Goal: Task Accomplishment & Management: Complete application form

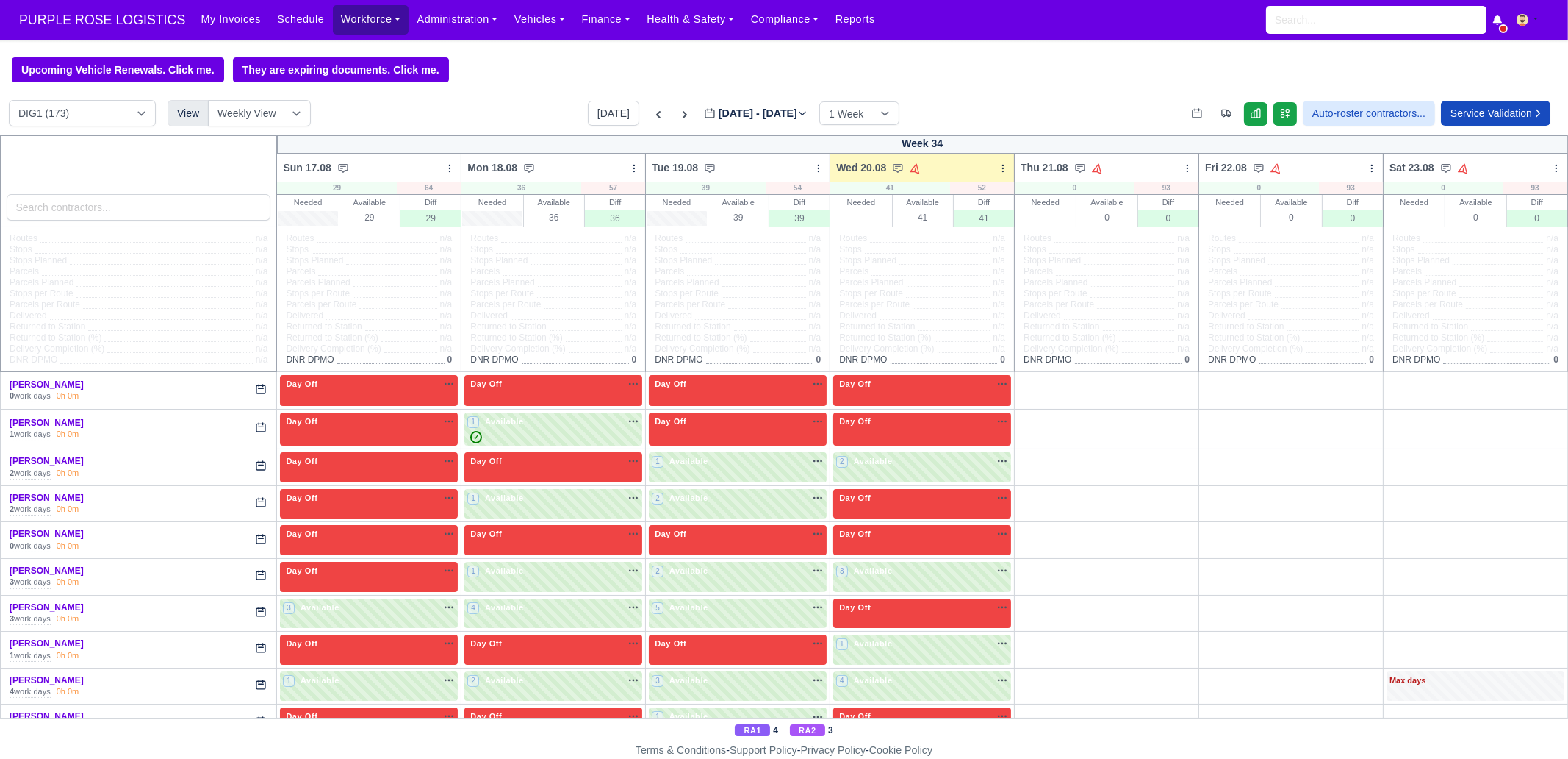
click at [339, 22] on link "Workforce" at bounding box center [371, 19] width 76 height 28
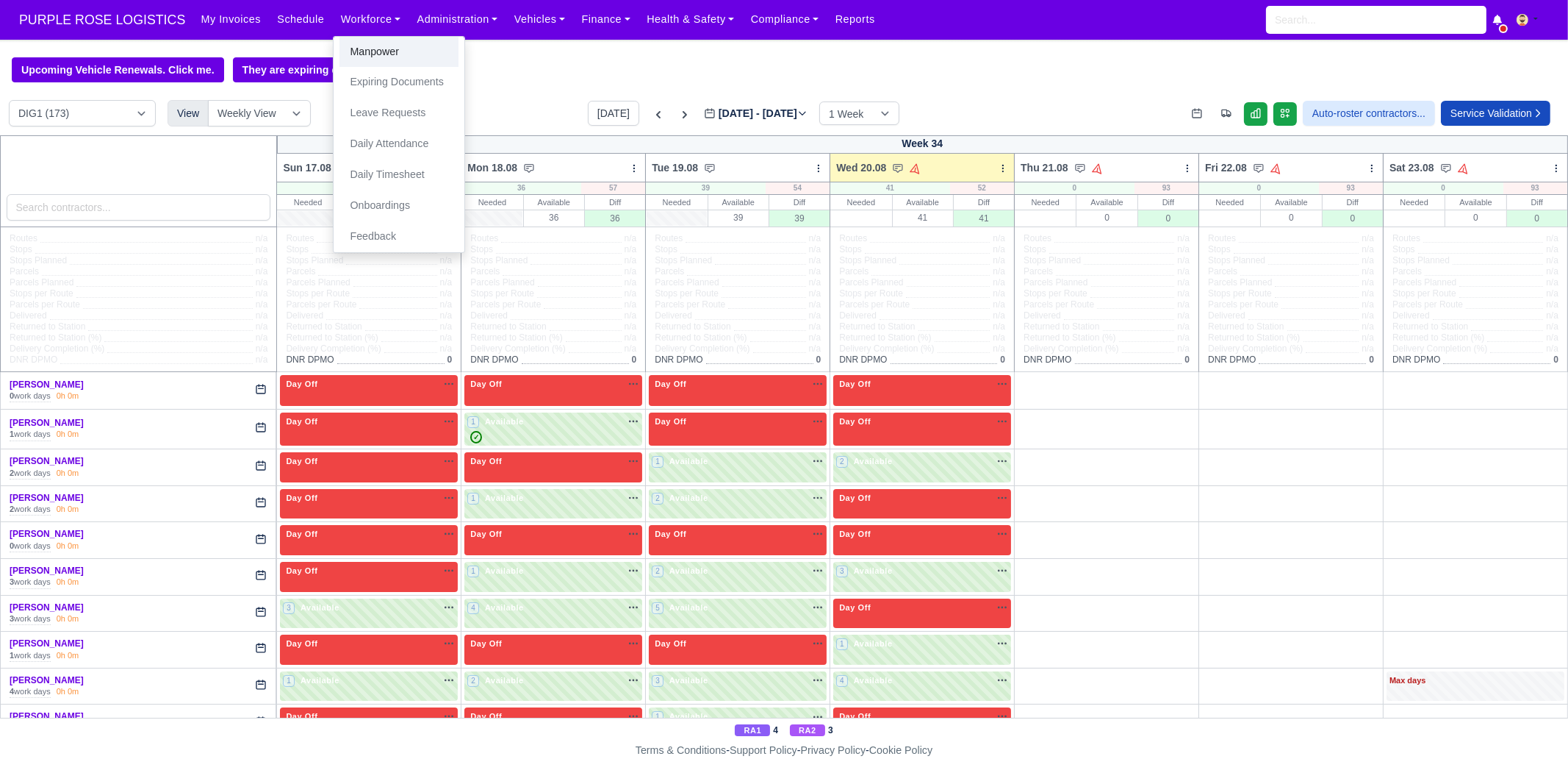
click at [348, 47] on link "Manpower" at bounding box center [399, 52] width 119 height 31
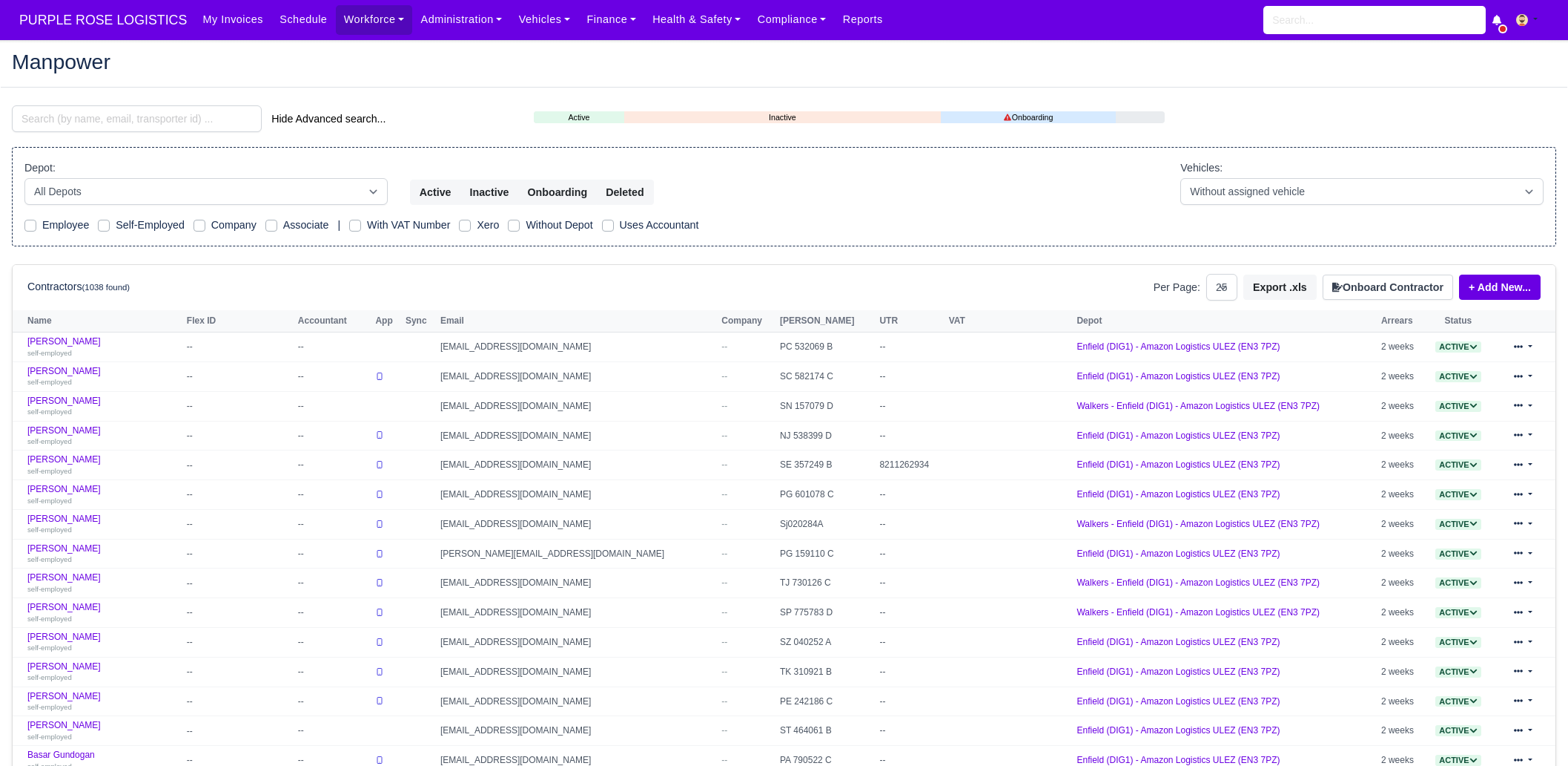
select select "25"
click at [1388, 283] on button "Onboard Contractor" at bounding box center [1387, 286] width 130 height 25
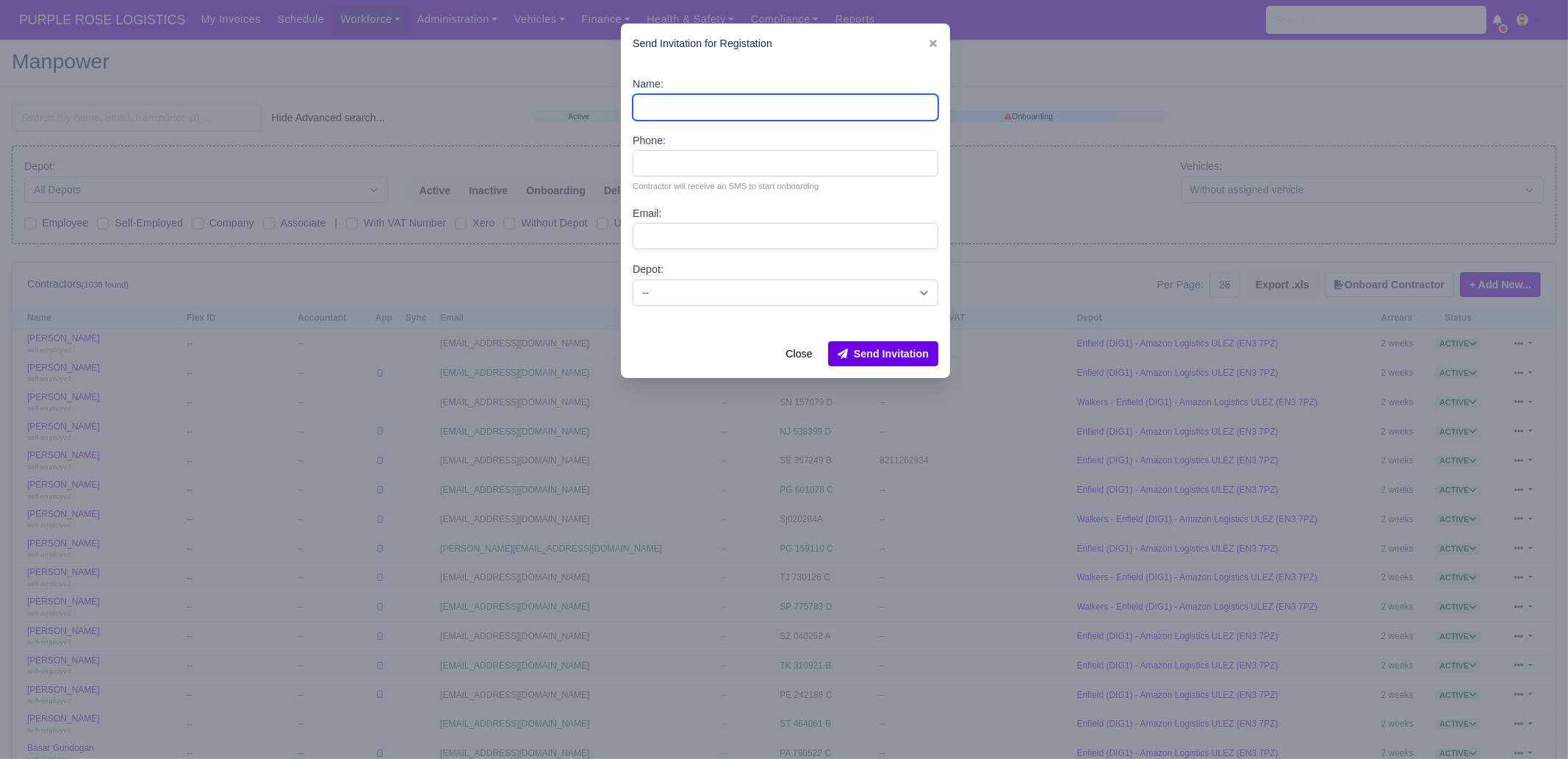
click at [737, 98] on input "Name:" at bounding box center [785, 107] width 306 height 27
paste input "Phil Yeboah Quartey"
type input "Phil Yeboah Quartey"
click at [735, 108] on input "Phil Yeboah Quartey" at bounding box center [785, 107] width 306 height 27
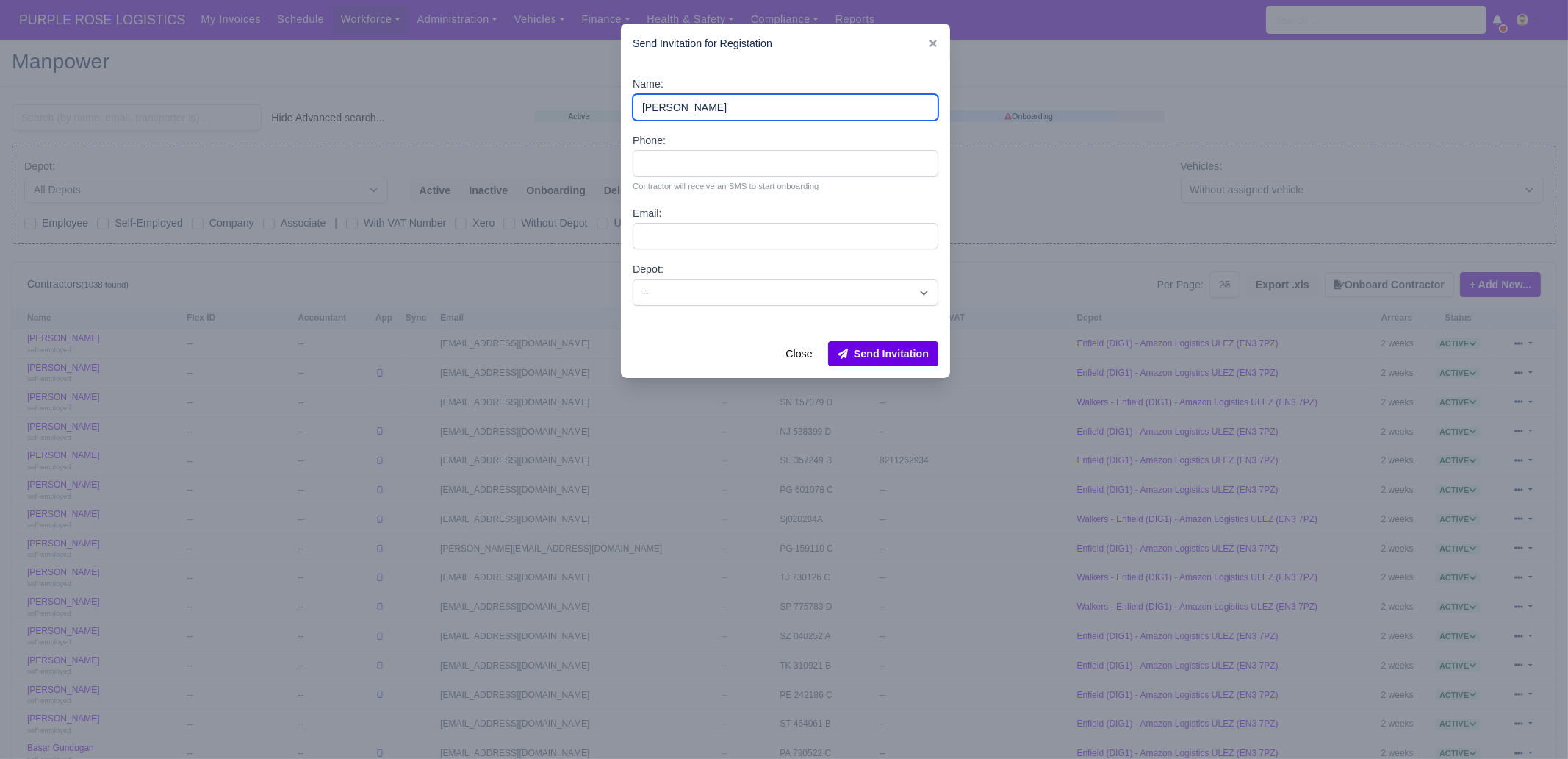
click at [735, 108] on input "Phil Yeboah Quartey" at bounding box center [785, 107] width 306 height 27
paste input "Chisom Simon Halliday"
type input "Chisom Simon Halliday"
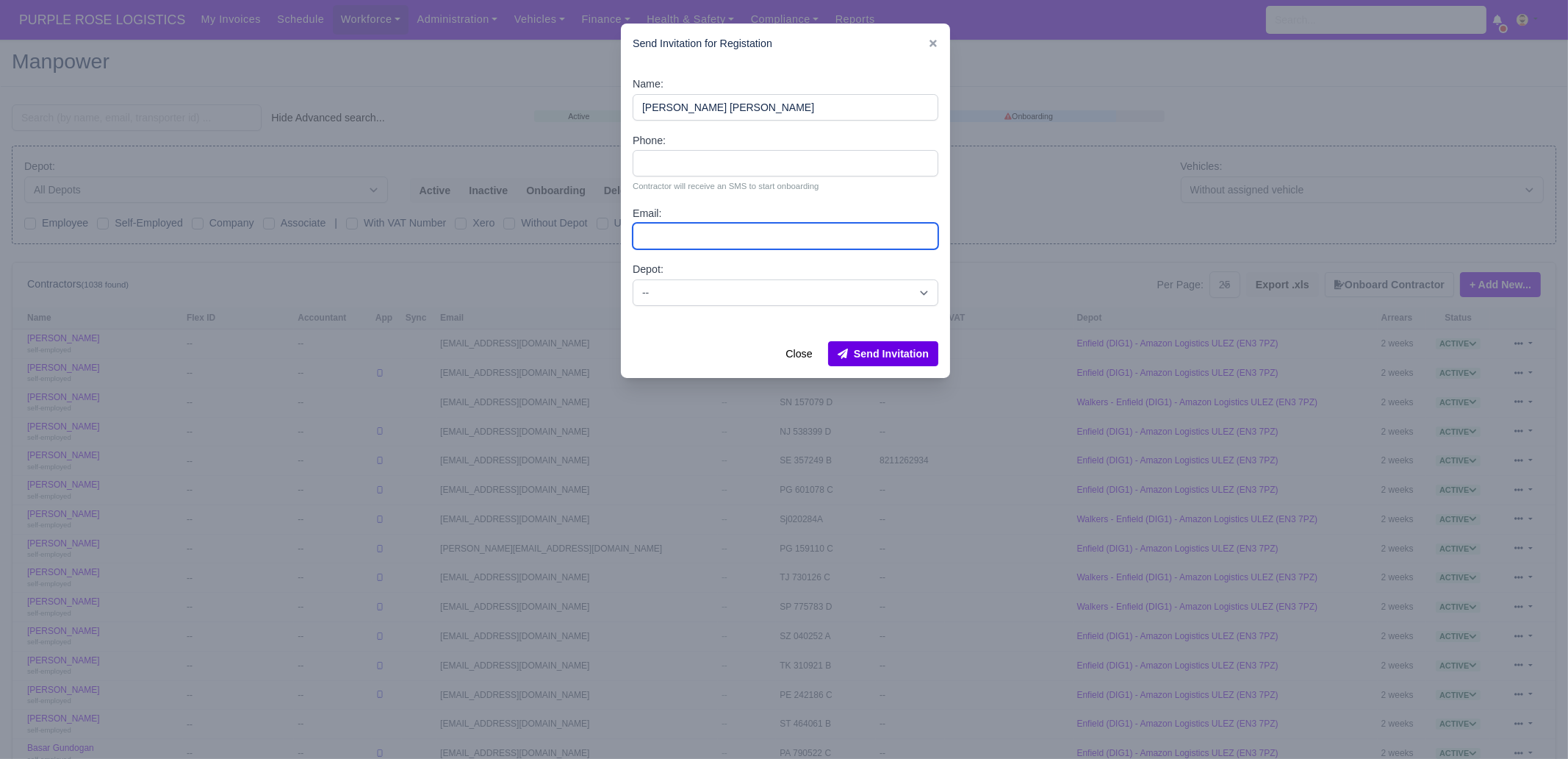
drag, startPoint x: 727, startPoint y: 237, endPoint x: 753, endPoint y: 226, distance: 28.2
click at [727, 237] on input "Email:" at bounding box center [785, 235] width 306 height 27
paste input "chisomhalli@gmail.com"
type input "chisomhalli@gmail.com"
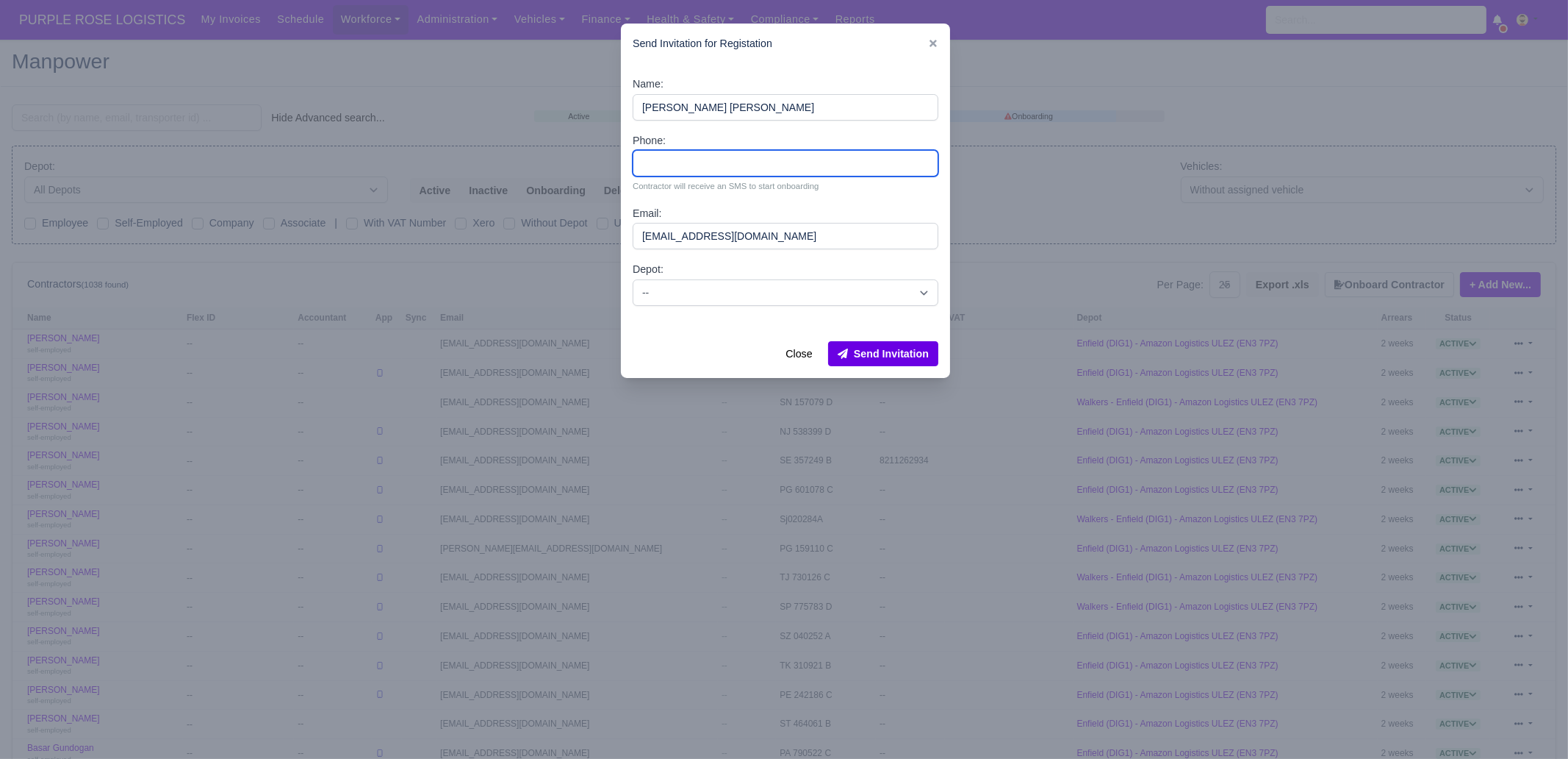
click at [682, 158] on input "Phone:" at bounding box center [785, 163] width 306 height 27
paste input "07886304429"
type input "07886304429"
click at [705, 294] on select "-- Enfield (DIG1) - Amazon Logistics ULEZ (EN3 7PZ) Harlow (DHW1) - Amazon Logi…" at bounding box center [785, 292] width 306 height 27
select select "1"
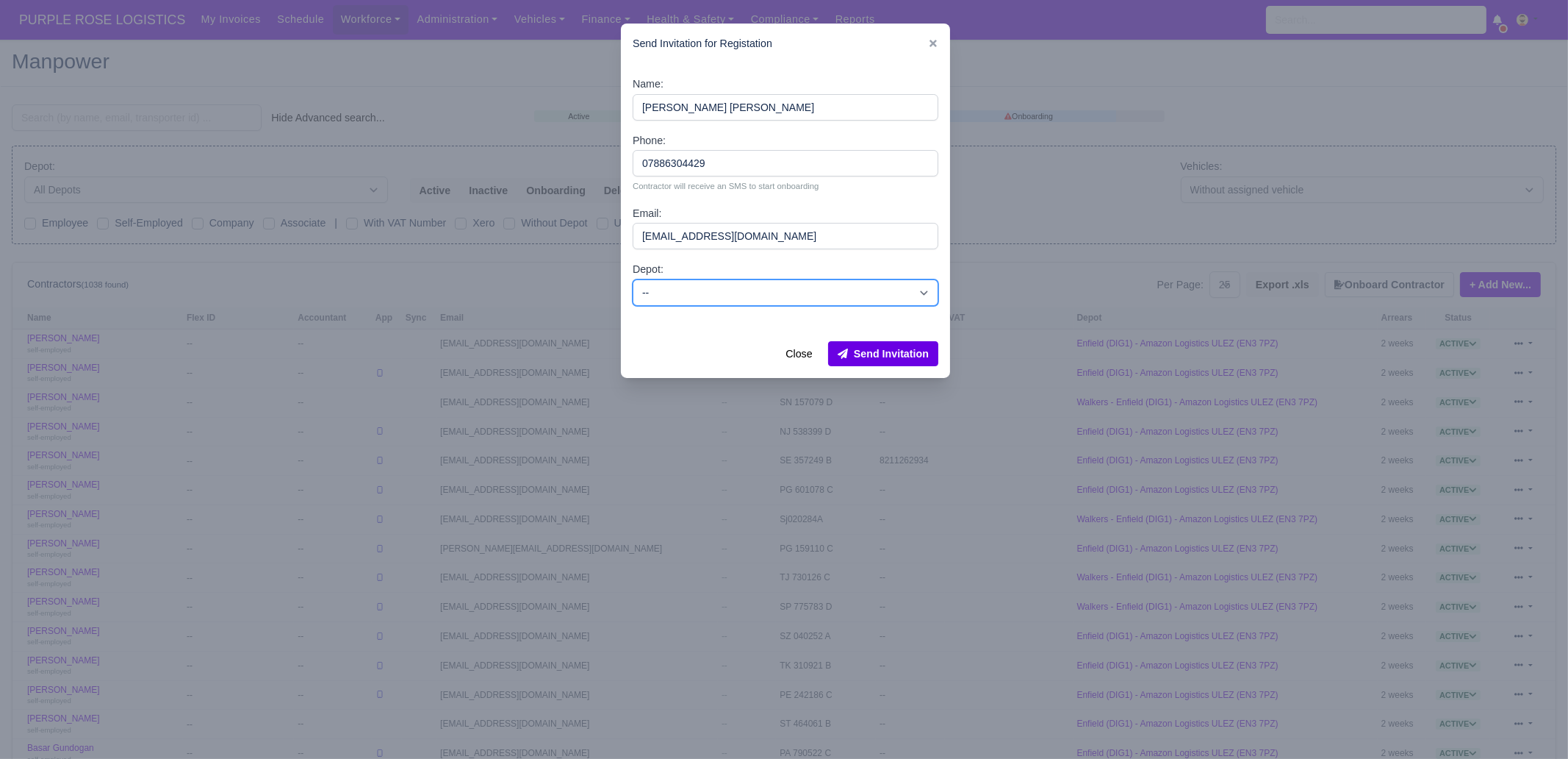
click at [633, 279] on select "-- Enfield (DIG1) - Amazon Logistics ULEZ (EN3 7PZ) Harlow (DHW1) - Amazon Logi…" at bounding box center [785, 292] width 306 height 27
click at [892, 356] on button "Send Invitation" at bounding box center [883, 353] width 110 height 25
click at [931, 44] on icon at bounding box center [933, 43] width 10 height 10
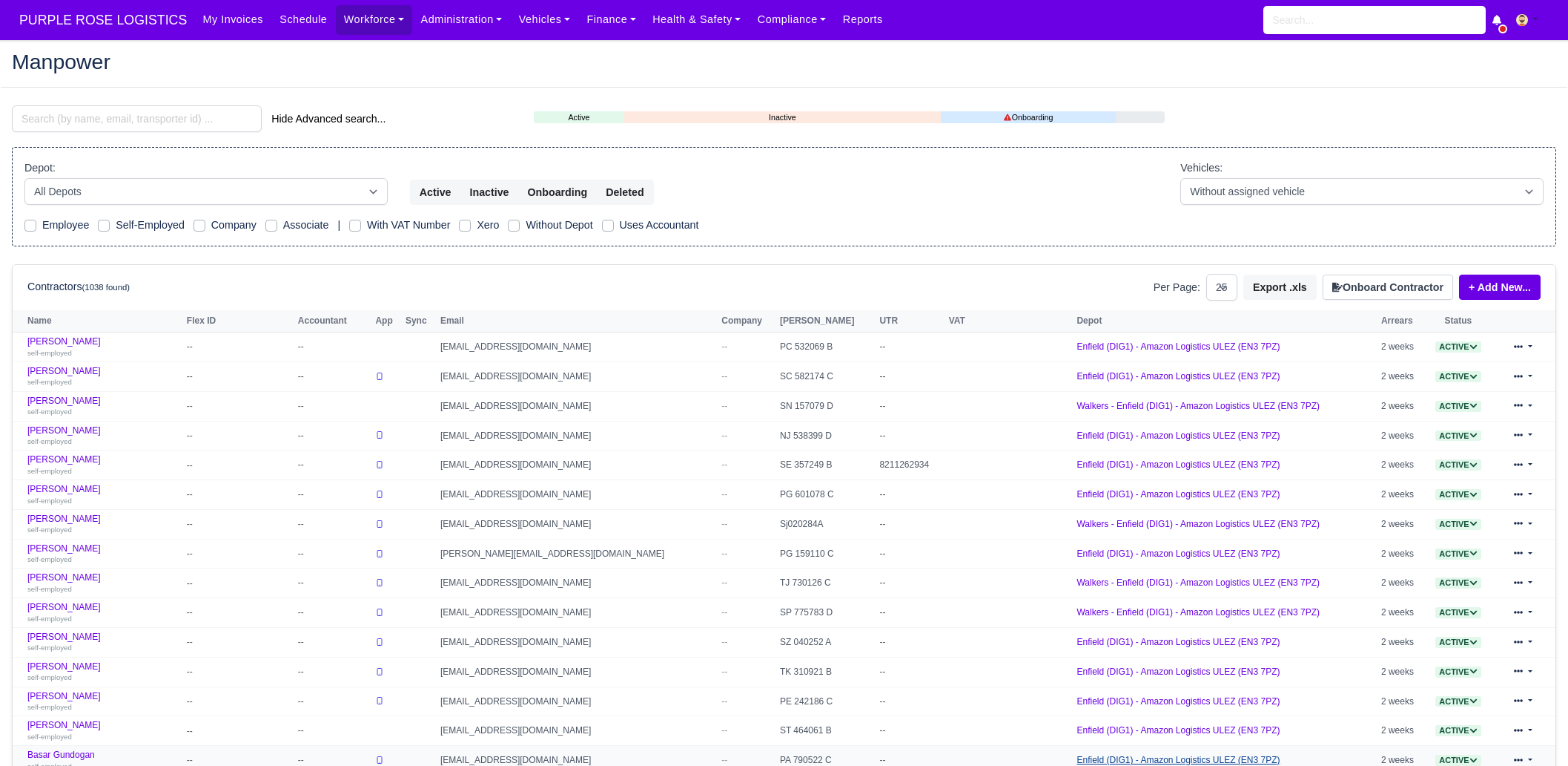
click at [1115, 761] on link "Enfield (DIG1) - Amazon Logistics ULEZ (EN3 7PZ)" at bounding box center [1178, 760] width 203 height 10
